Goal: Browse casually

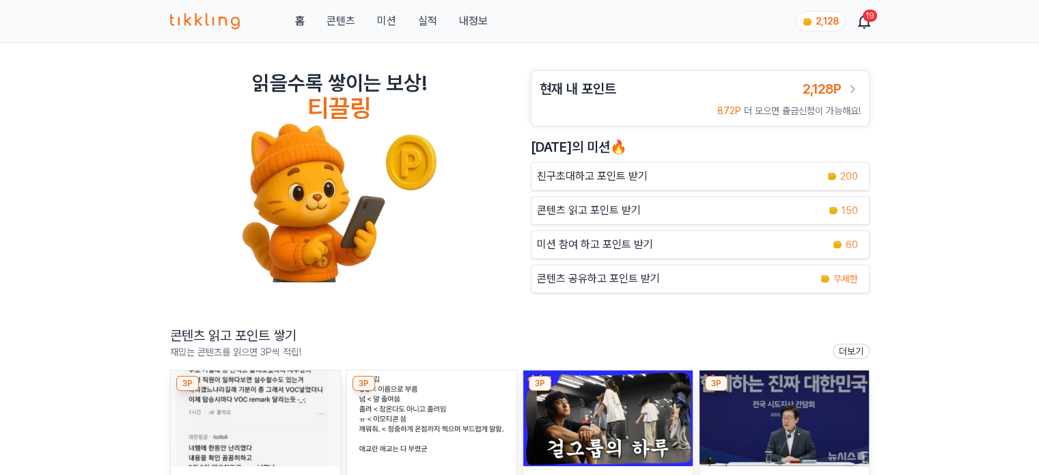
click at [590, 421] on img at bounding box center [607, 418] width 169 height 96
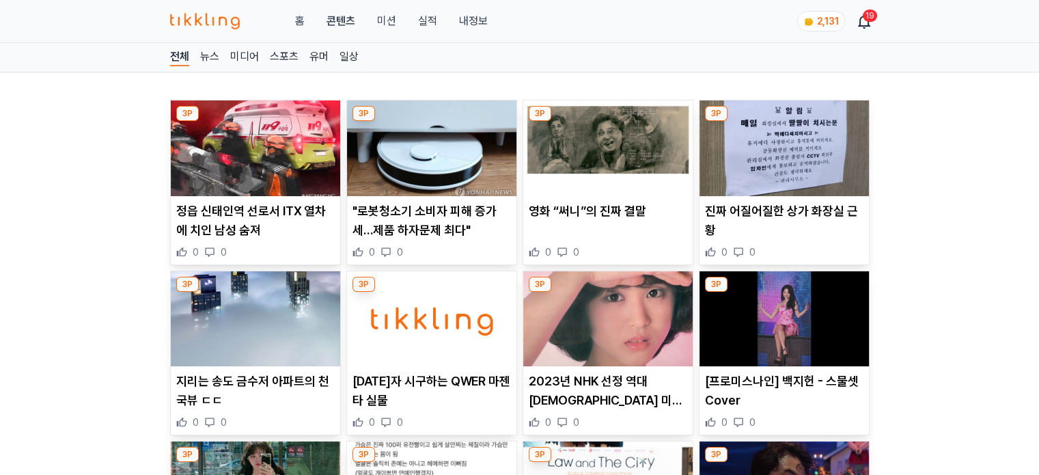
click at [234, 182] on img at bounding box center [255, 148] width 169 height 96
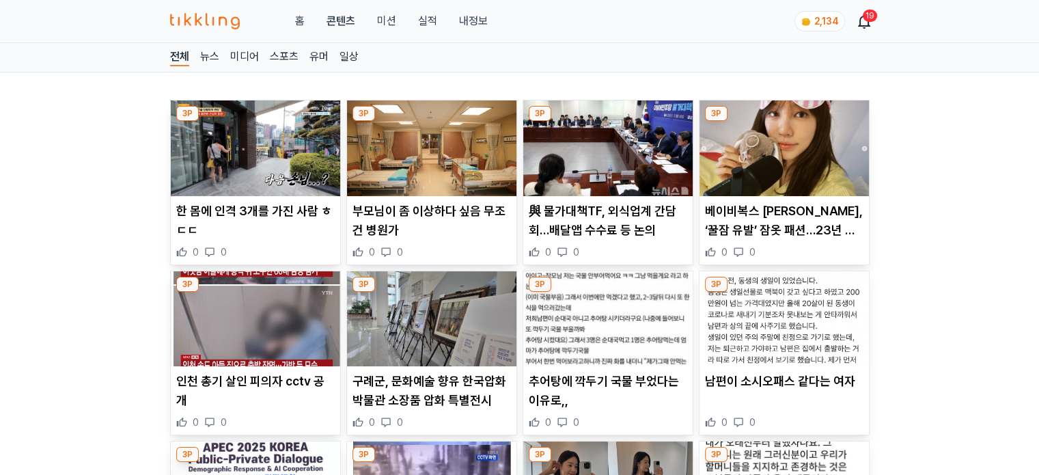
click at [407, 168] on img at bounding box center [431, 148] width 169 height 96
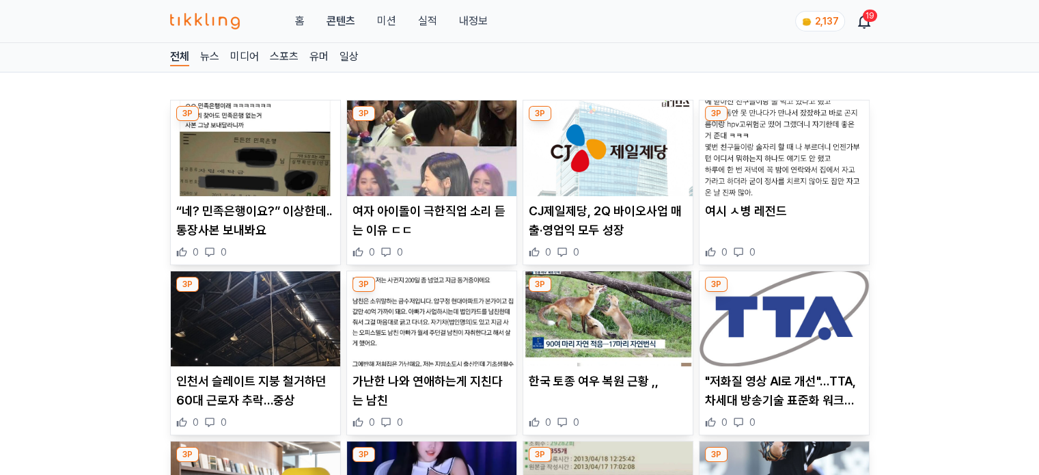
click at [582, 151] on img at bounding box center [607, 148] width 169 height 96
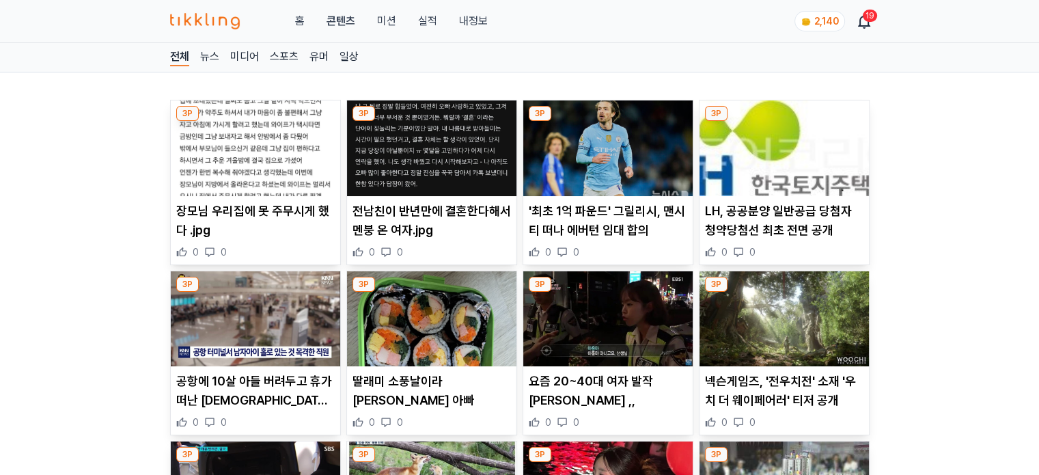
click at [461, 165] on img at bounding box center [431, 148] width 169 height 96
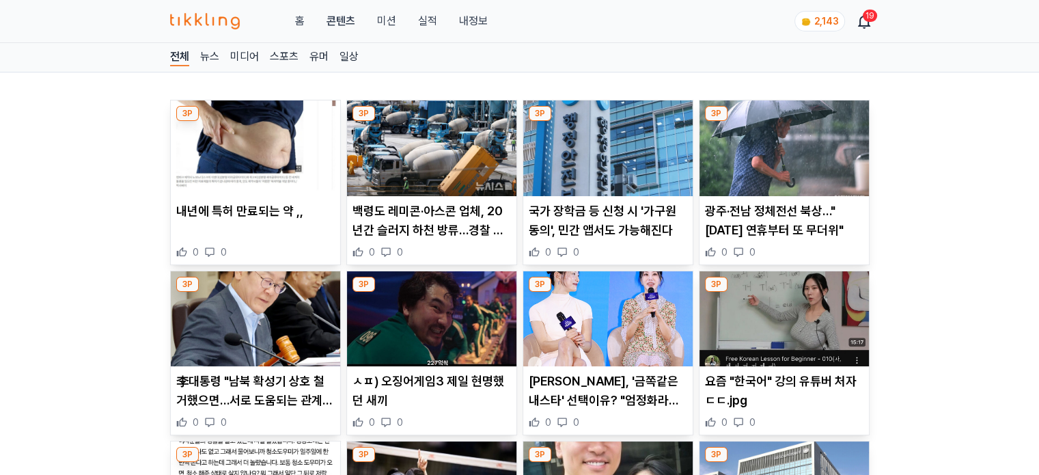
click at [441, 185] on img at bounding box center [431, 148] width 169 height 96
